Goal: Navigation & Orientation: Understand site structure

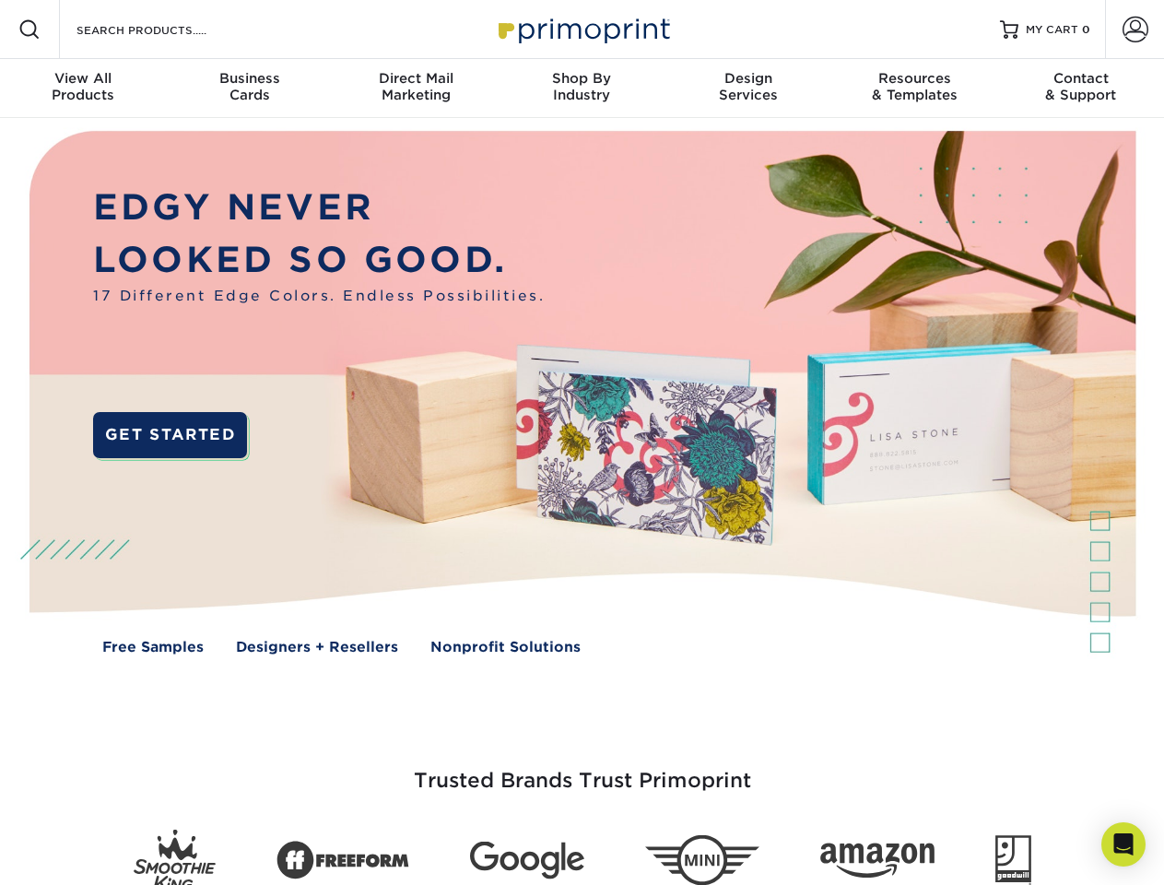
click at [581, 442] on img at bounding box center [582, 406] width 1152 height 576
click at [29, 29] on span at bounding box center [29, 29] width 22 height 22
click at [1134, 29] on span at bounding box center [1135, 30] width 26 height 26
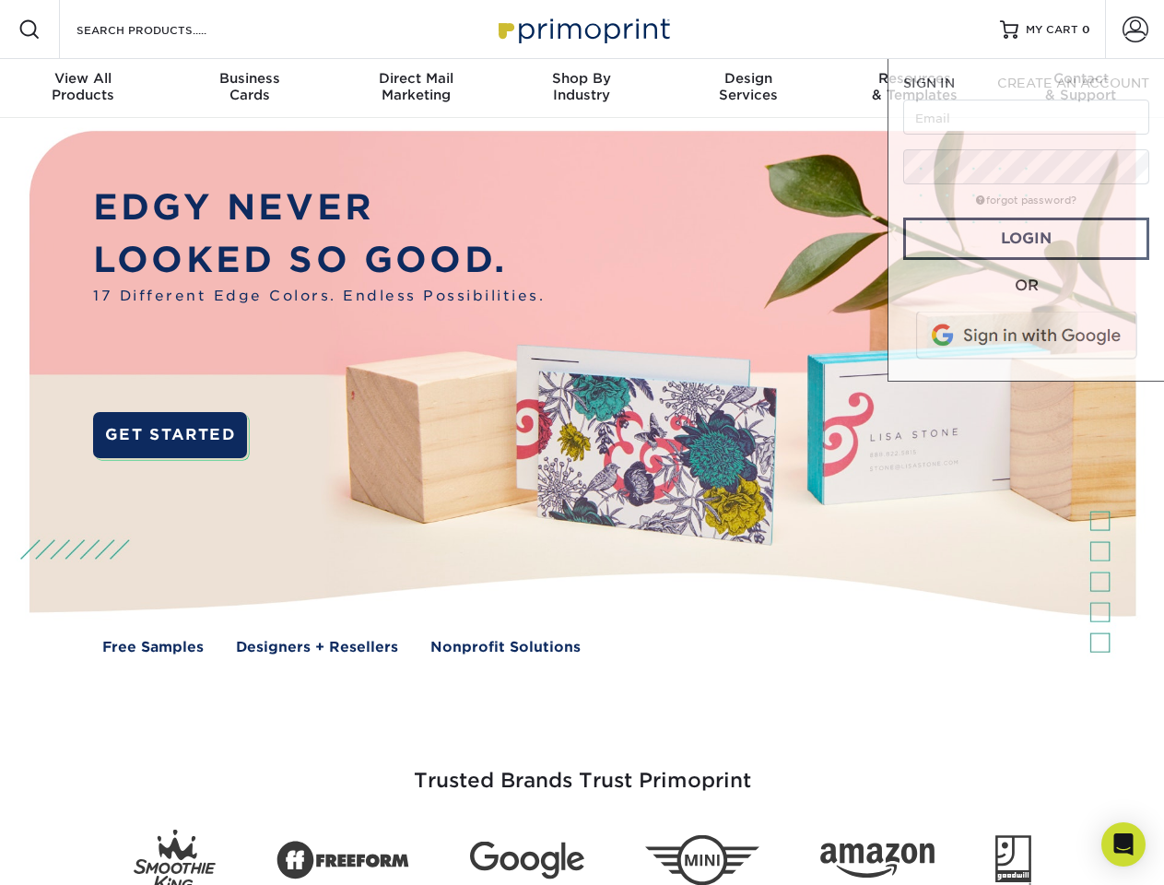
click at [83, 88] on div "View All Products" at bounding box center [83, 86] width 166 height 33
click at [249, 88] on div "Business Cards" at bounding box center [249, 86] width 166 height 33
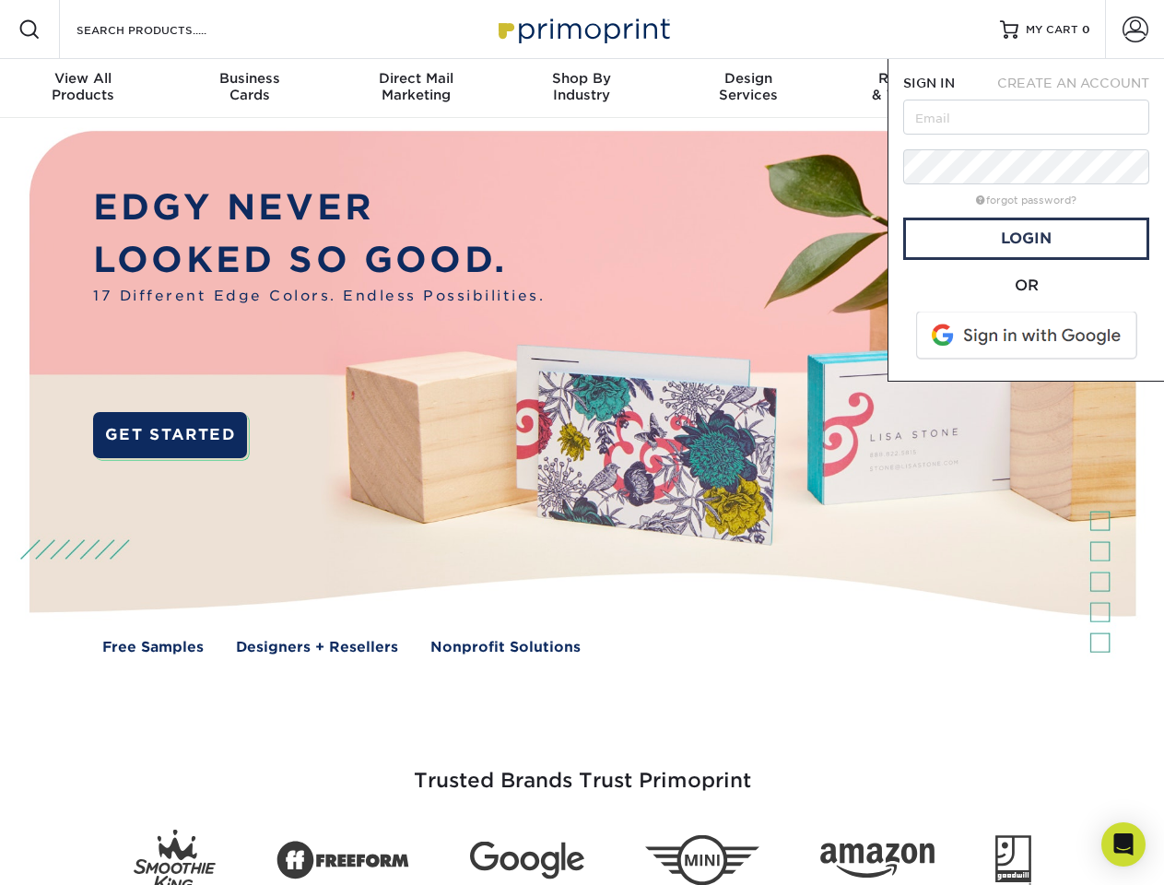
click at [416, 88] on div "Direct Mail Marketing" at bounding box center [416, 86] width 166 height 33
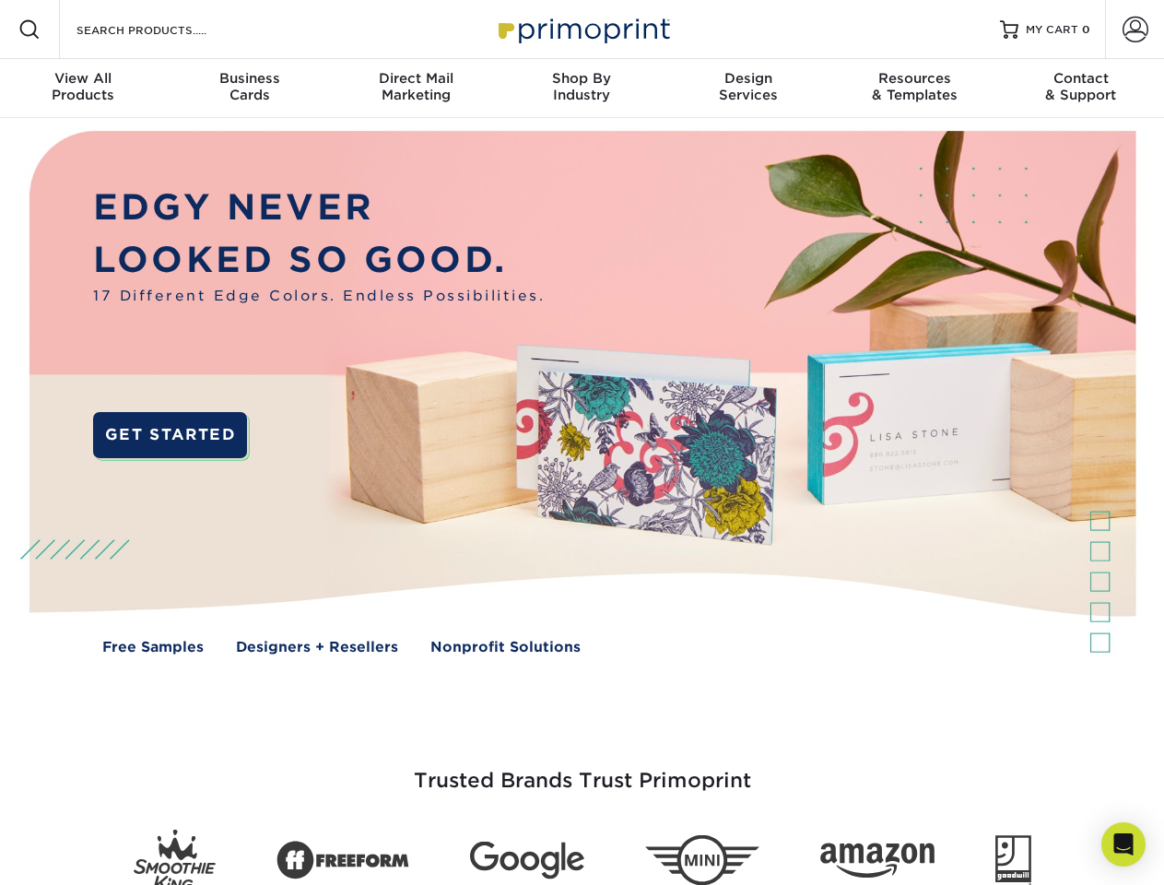
click at [581, 88] on div "Shop By Industry" at bounding box center [581, 86] width 166 height 33
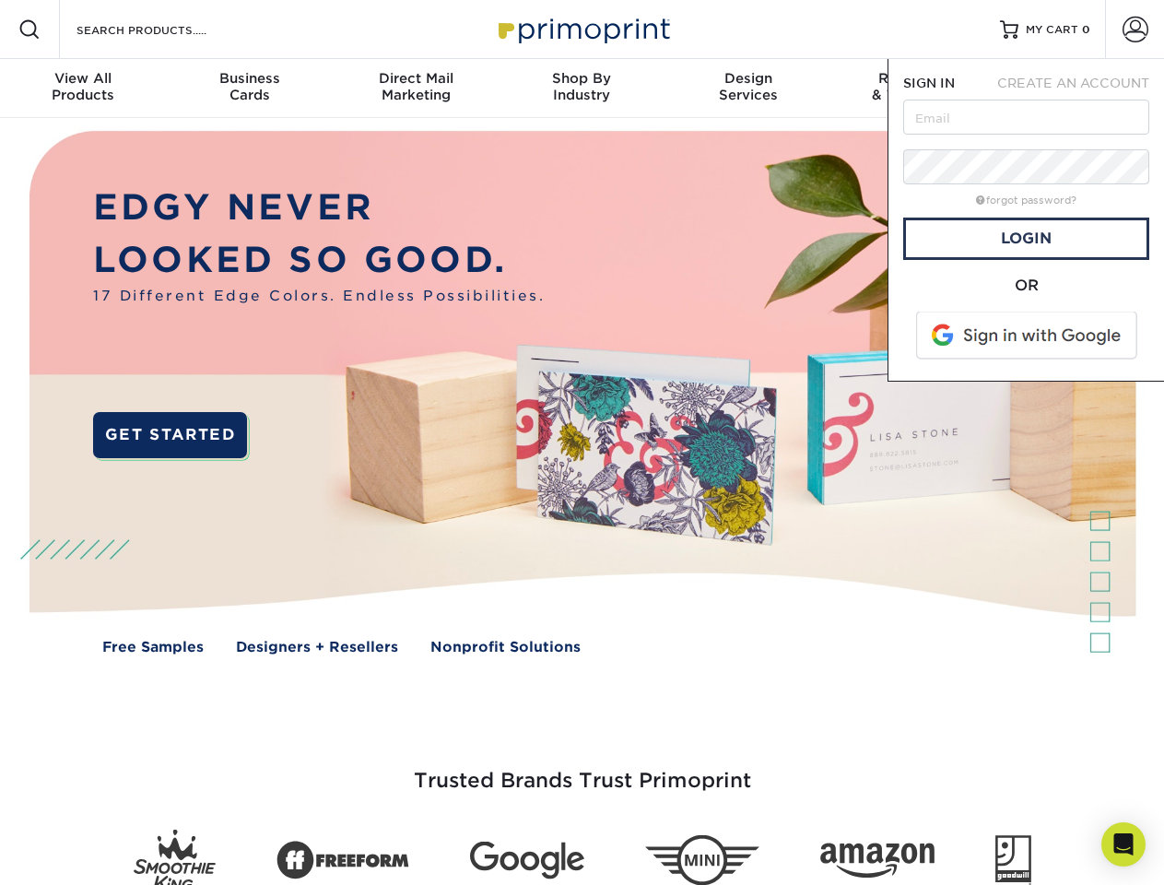
click at [748, 88] on div "Design Services" at bounding box center [748, 86] width 166 height 33
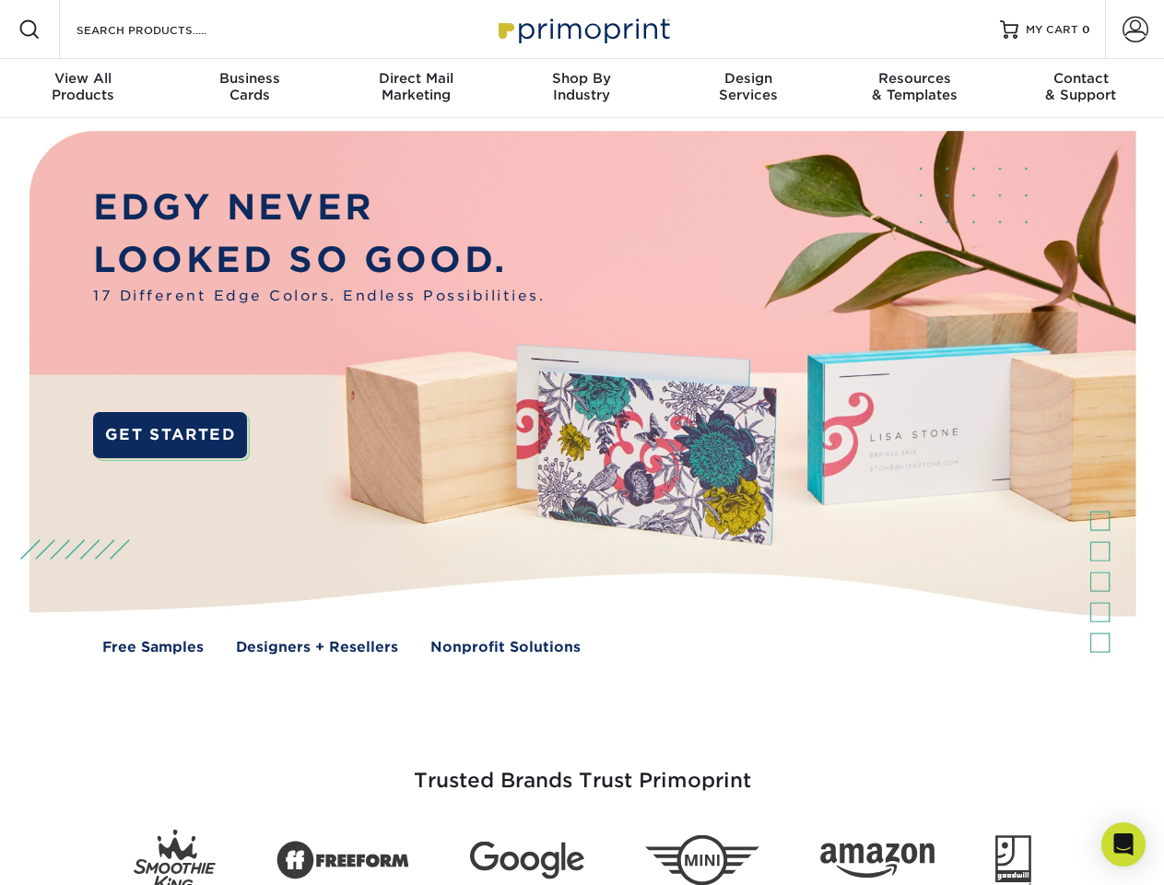
click at [914, 88] on span "SIGN IN" at bounding box center [929, 83] width 52 height 15
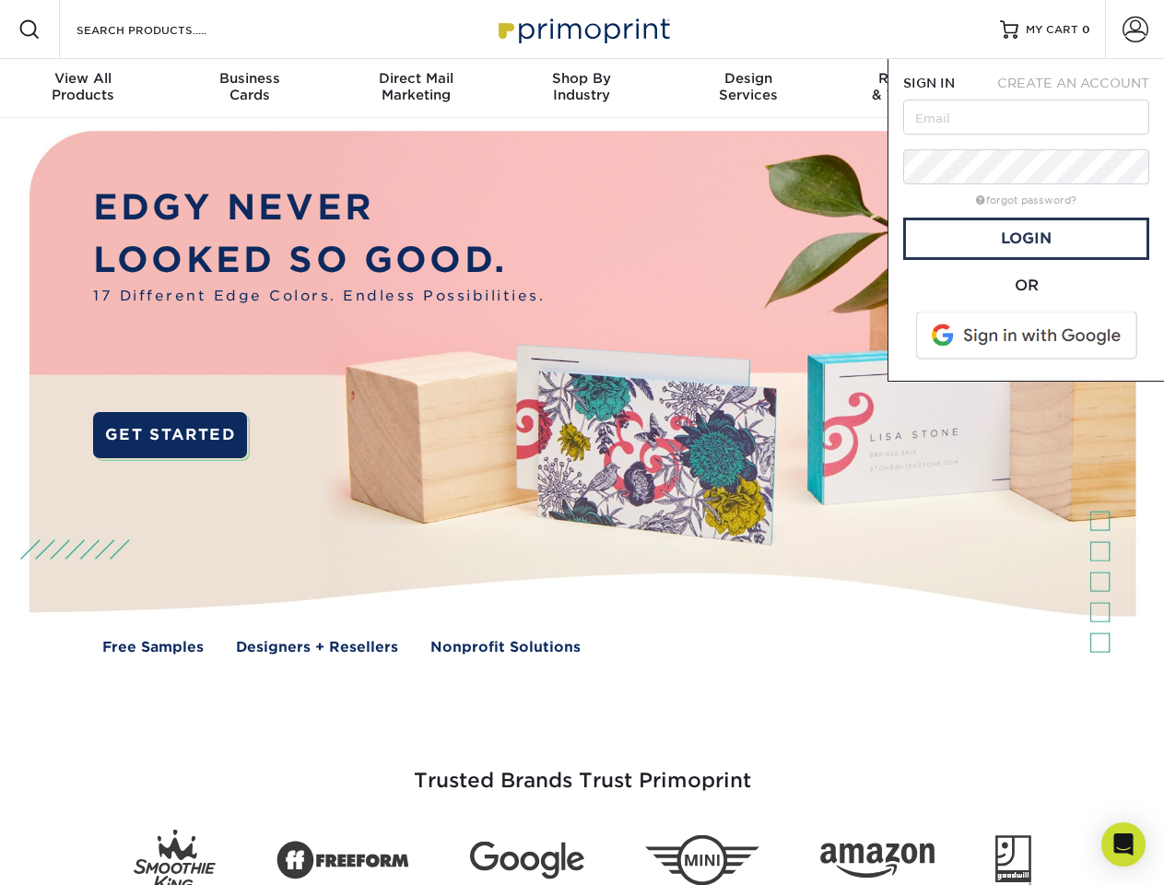
click at [1081, 88] on div "Contact & Support" at bounding box center [1081, 86] width 166 height 33
